Goal: Check status: Check status

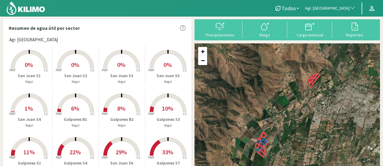
click at [343, 8] on span "Agr. [GEOGRAPHIC_DATA]" at bounding box center [327, 8] width 45 height 6
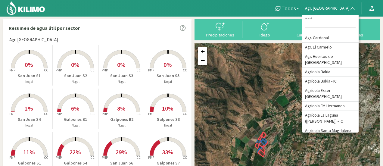
click at [342, 22] on input at bounding box center [330, 24] width 51 height 6
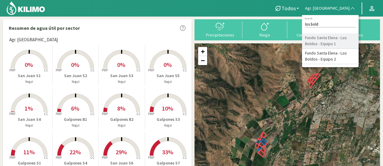
type input "los bold"
click at [347, 49] on li "Fundo Santa Elena - Los Boldos - Equipo 1" at bounding box center [330, 40] width 57 height 15
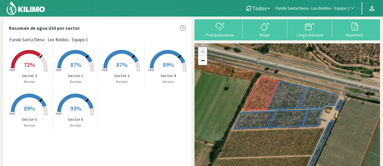
click at [29, 57] on rect at bounding box center [29, 69] width 48 height 48
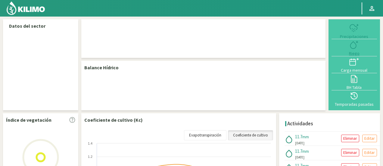
select select "111: Object"
select select "2: Object"
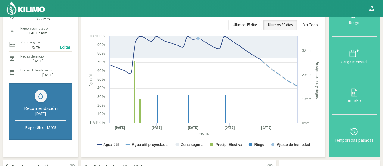
scroll to position [209, 0]
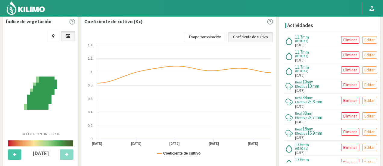
drag, startPoint x: 382, startPoint y: 66, endPoint x: 385, endPoint y: 87, distance: 20.9
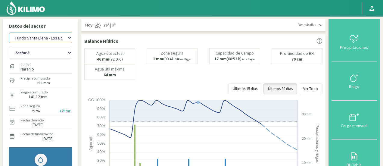
click at [54, 38] on select "Agr. Cardonal Agr. El Carmelo Agr. Huertos de Chocalan Agrícola Bakia Agrícola …" at bounding box center [40, 38] width 63 height 11
click at [9, 33] on select "Agr. Cardonal Agr. El Carmelo Agr. Huertos de Chocalan Agrícola Bakia Agrícola …" at bounding box center [40, 38] width 63 height 11
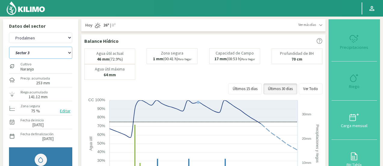
click at [56, 51] on select "Sector 1 Sector 2 Sector 3 Sector 4 Sector 5 Sector 6" at bounding box center [40, 53] width 63 height 12
select select "507: Object"
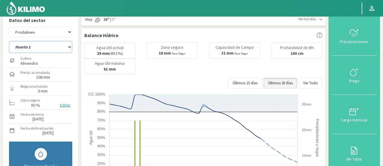
scroll to position [1, 0]
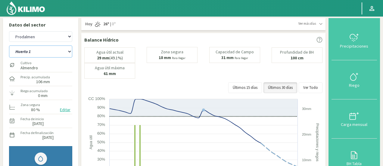
click at [49, 55] on select "Huerto 1 Huerto 2 Huerto 3 Huerto 4 Huerto 5 Huerto 6 Huerto 7" at bounding box center [40, 51] width 63 height 12
click at [9, 45] on select "Huerto 1 Huerto 2 Huerto 3 Huerto 4 Huerto 5 Huerto 6 Huerto 7" at bounding box center [40, 51] width 63 height 12
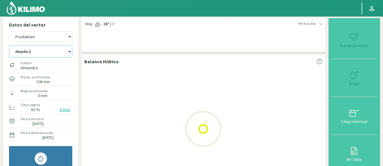
select select "6: Object"
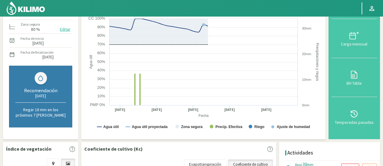
scroll to position [85, 0]
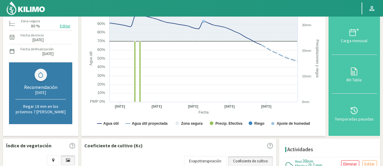
select select "788: Object"
select select "14: Object"
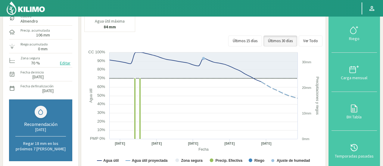
scroll to position [0, 0]
